Goal: Information Seeking & Learning: Understand process/instructions

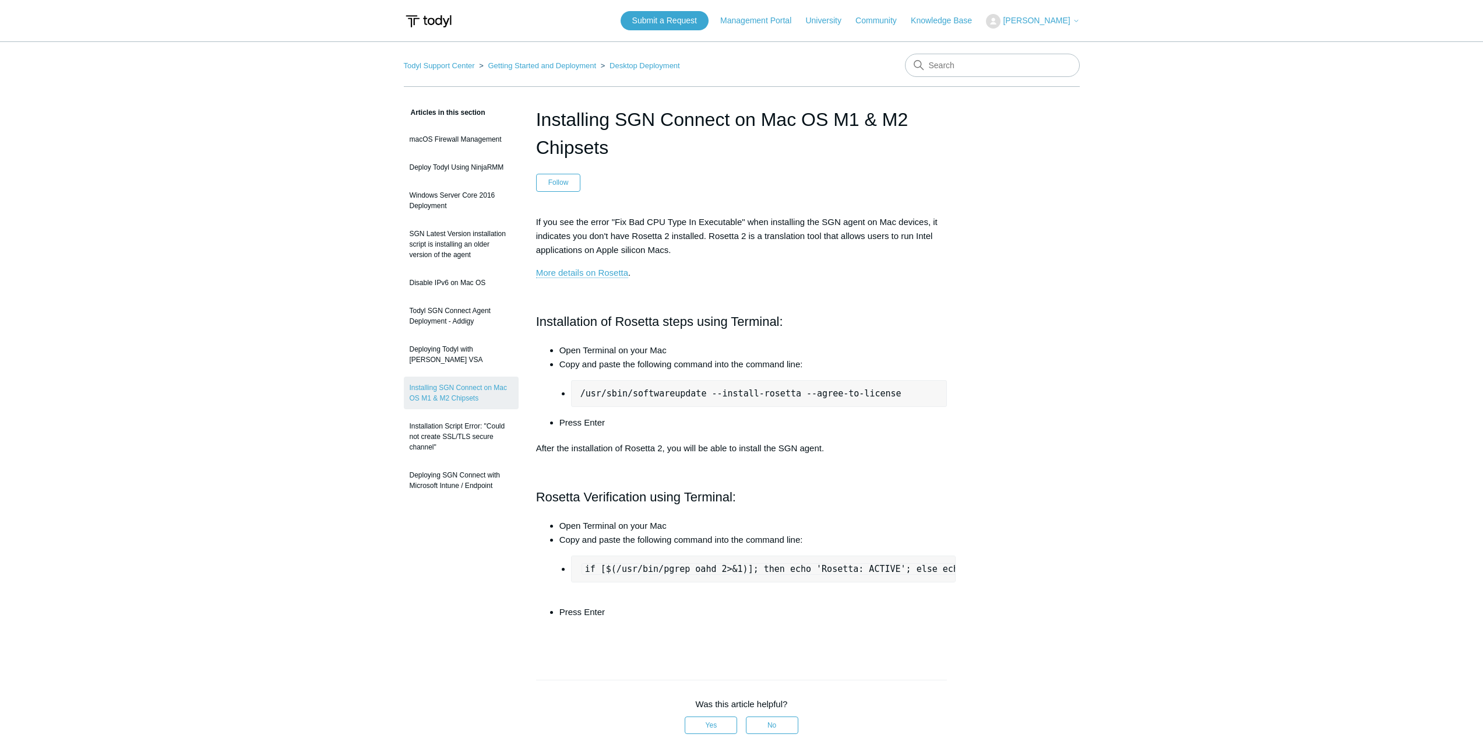
drag, startPoint x: 785, startPoint y: 282, endPoint x: 800, endPoint y: 404, distance: 122.8
click at [792, 329] on div "If you see the error "Fix Bad CPU Type In Executable" when installing the SGN a…" at bounding box center [741, 430] width 411 height 430
click at [862, 262] on div "If you see the error "Fix Bad CPU Type In Executable" when installing the SGN a…" at bounding box center [741, 430] width 411 height 430
click at [676, 336] on div "If you see the error "Fix Bad CPU Type In Executable" when installing the SGN a…" at bounding box center [741, 430] width 411 height 430
click at [680, 320] on h2 "Installation of Rosetta steps using Terminal:" at bounding box center [741, 321] width 411 height 20
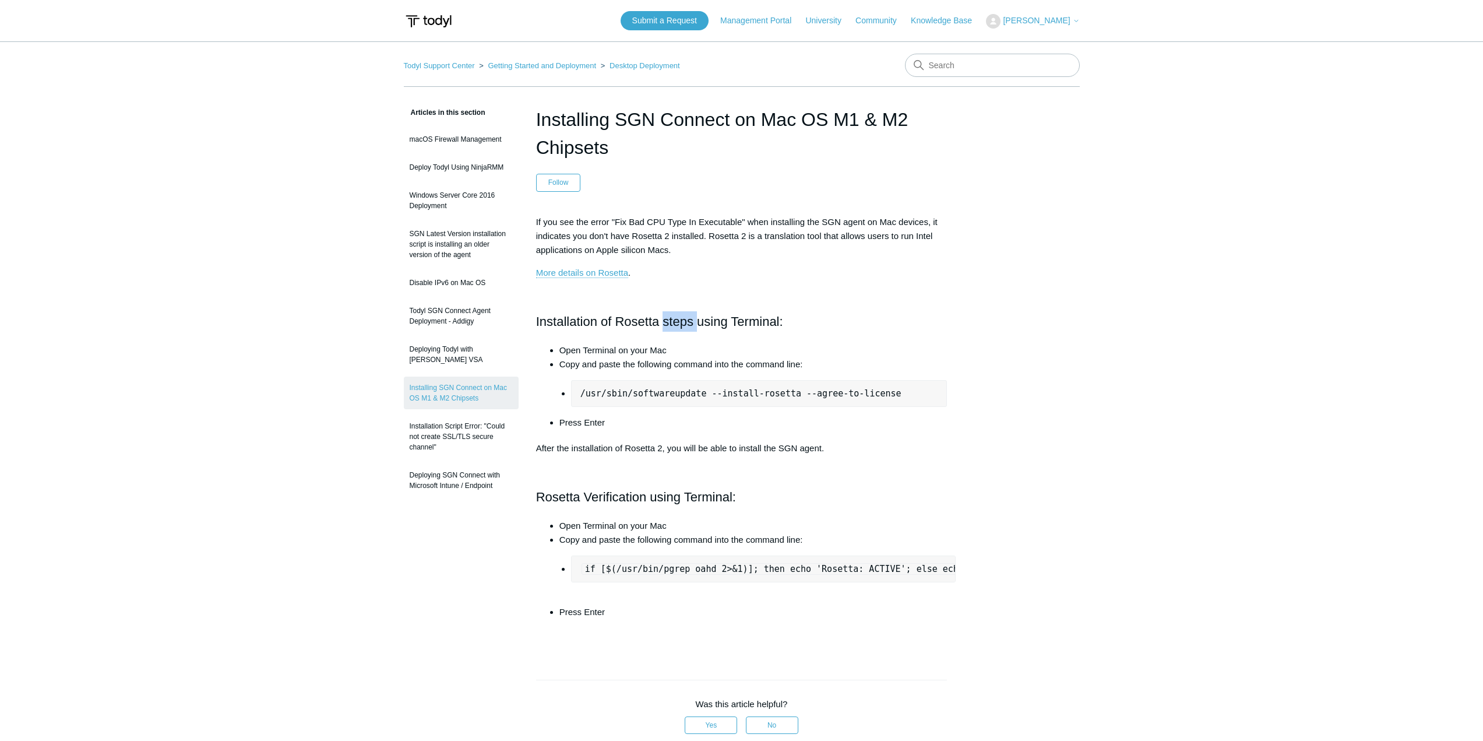
click at [680, 320] on h2 "Installation of Rosetta steps using Terminal:" at bounding box center [741, 321] width 411 height 20
click at [685, 300] on p at bounding box center [741, 296] width 411 height 14
click at [667, 349] on li "Open Terminal on your Mac" at bounding box center [754, 350] width 388 height 14
click at [700, 279] on p "More details on Rosetta ." at bounding box center [741, 273] width 411 height 14
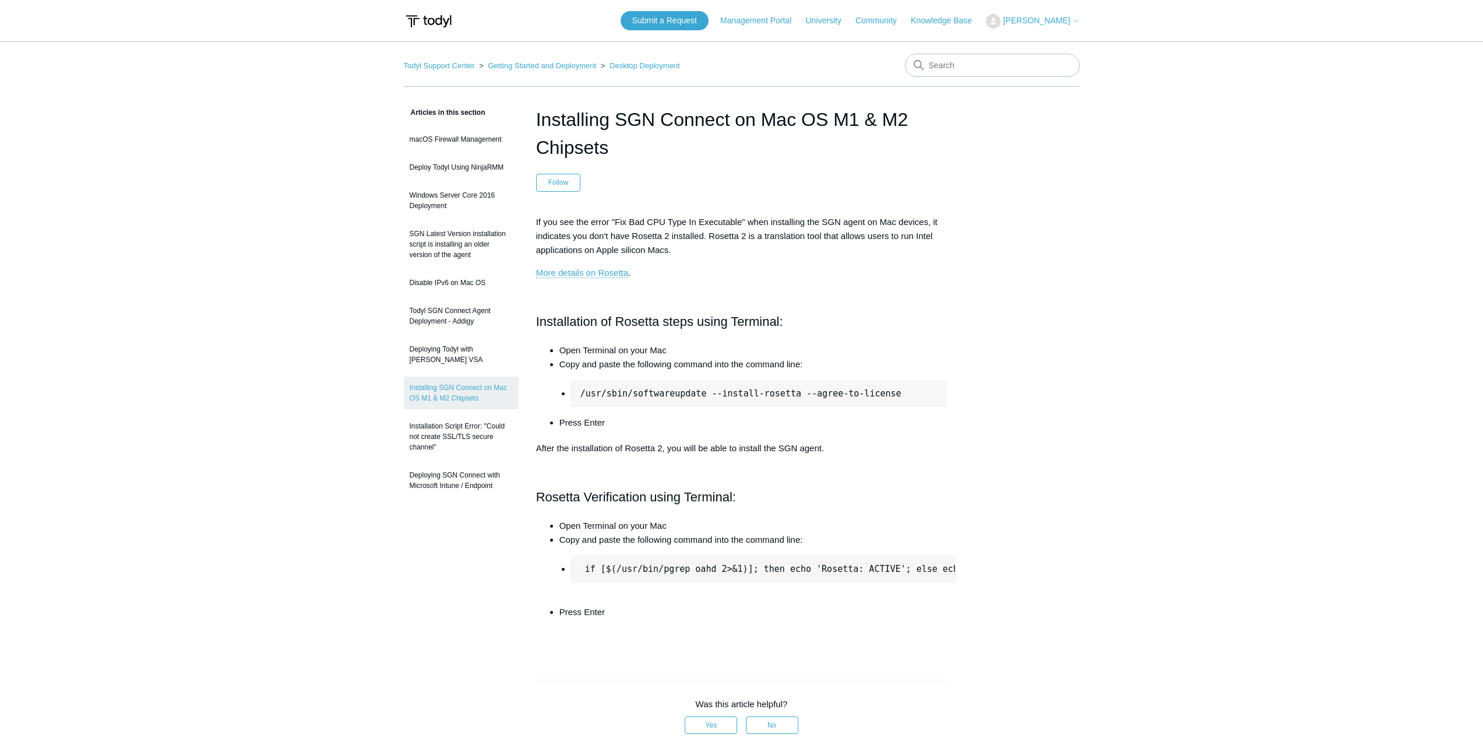
click at [597, 364] on li "Copy and paste the following command into the command line: /usr/sbin/softwareu…" at bounding box center [754, 382] width 388 height 50
click at [597, 392] on pre "/usr/sbin/softwareupdate --install-rosetta --agree-to-license" at bounding box center [759, 393] width 377 height 27
click at [634, 297] on p at bounding box center [741, 296] width 411 height 14
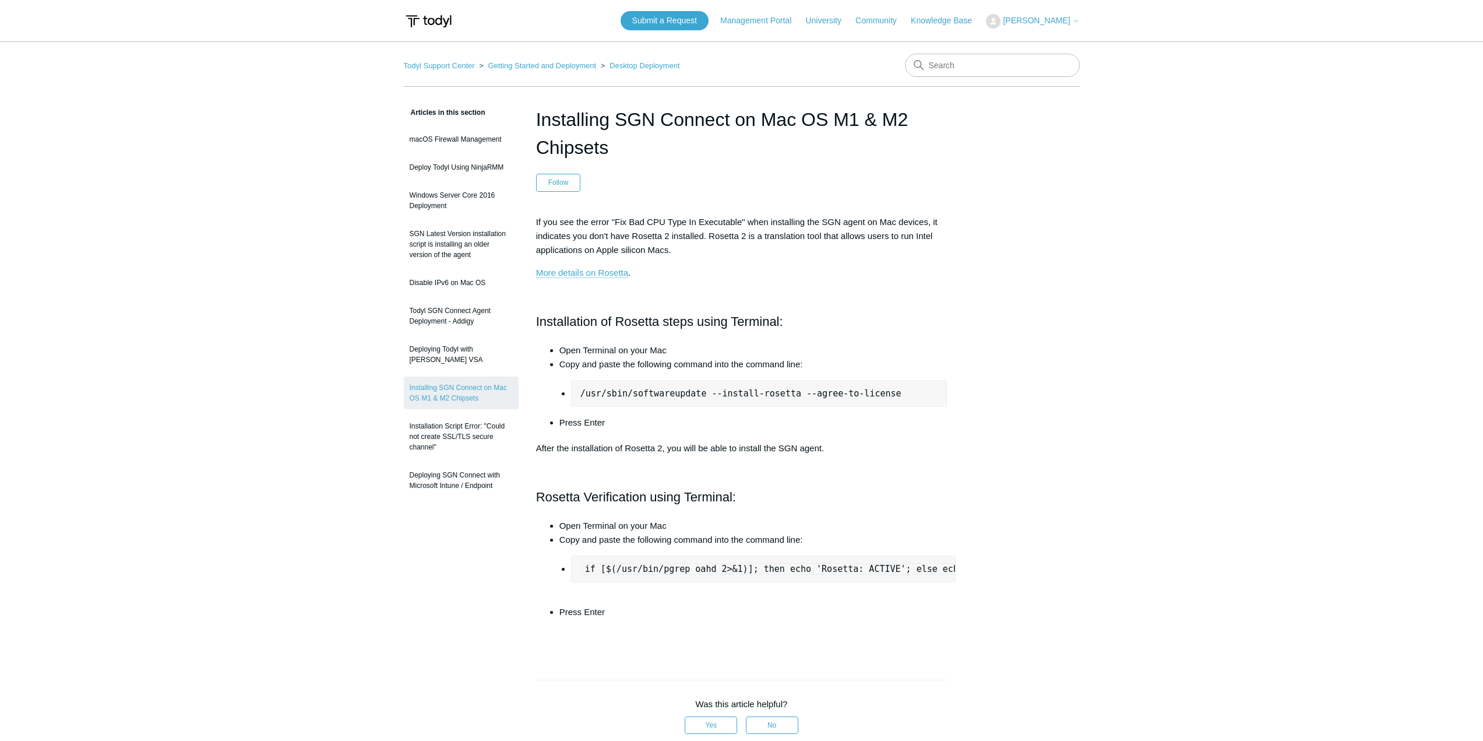
click at [756, 282] on div "If you see the error "Fix Bad CPU Type In Executable" when installing the SGN a…" at bounding box center [741, 430] width 411 height 430
